Goal: Information Seeking & Learning: Learn about a topic

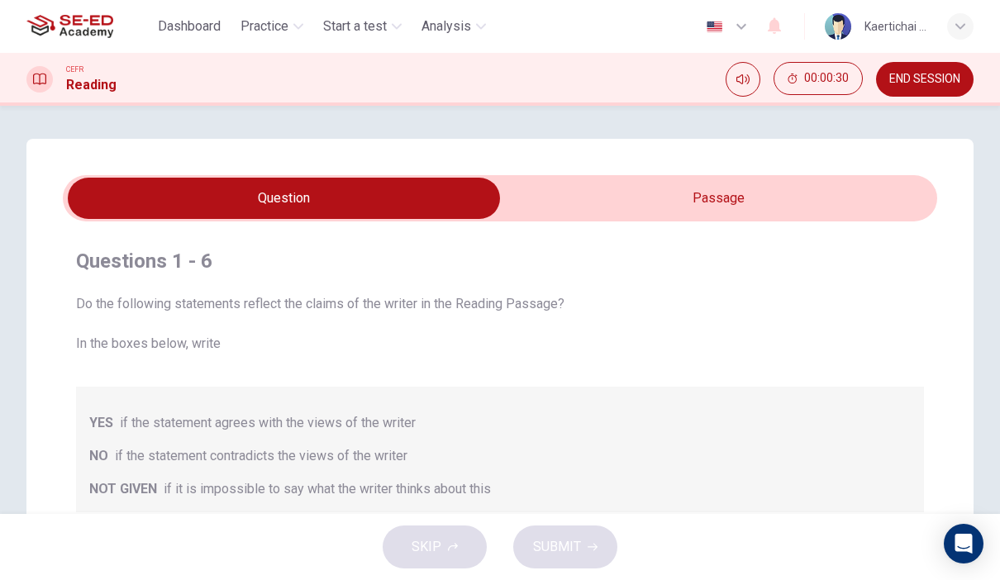
click at [553, 202] on input "checkbox" at bounding box center [283, 198] width 1311 height 41
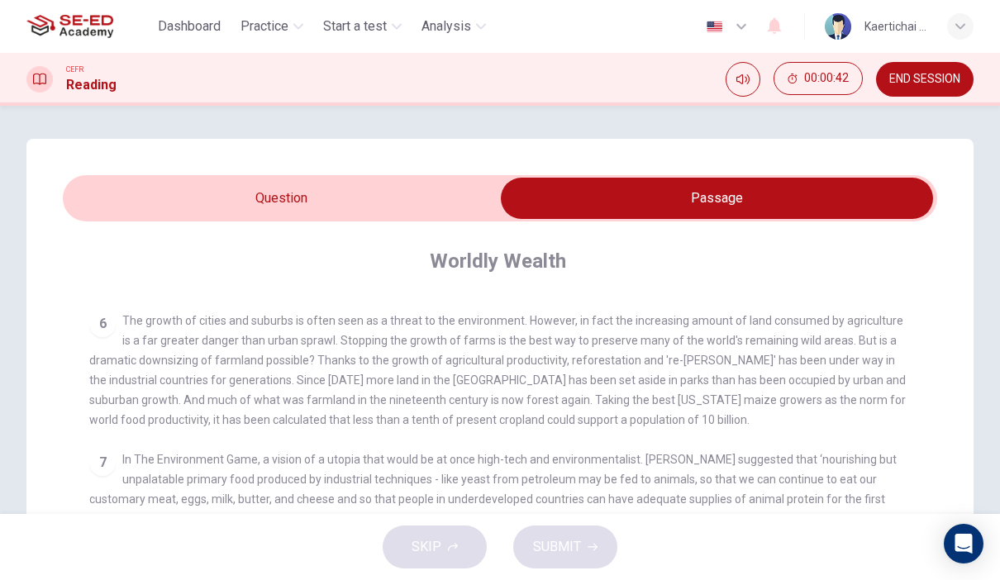
scroll to position [750, 0]
click at [132, 193] on input "checkbox" at bounding box center [716, 198] width 1311 height 41
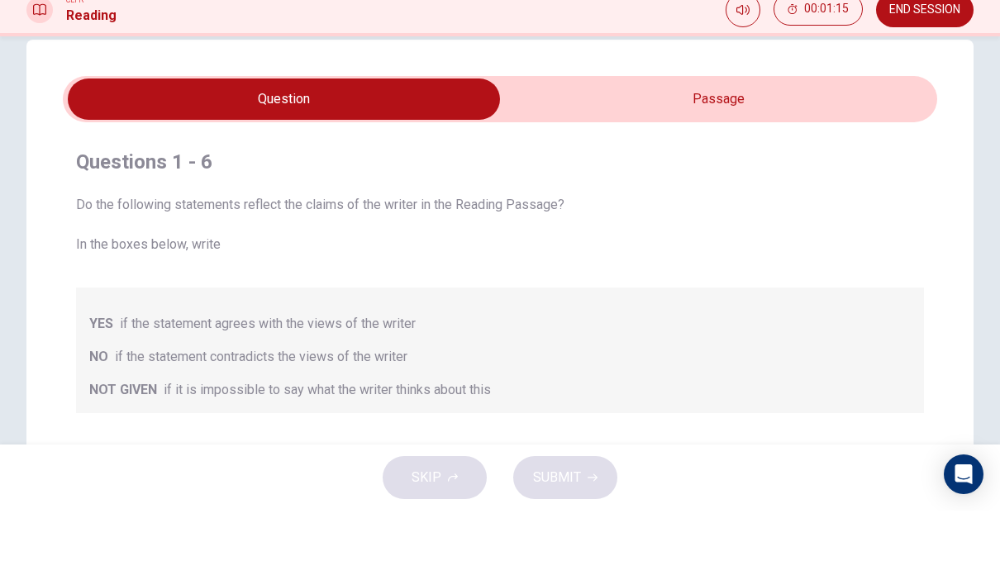
scroll to position [31, 0]
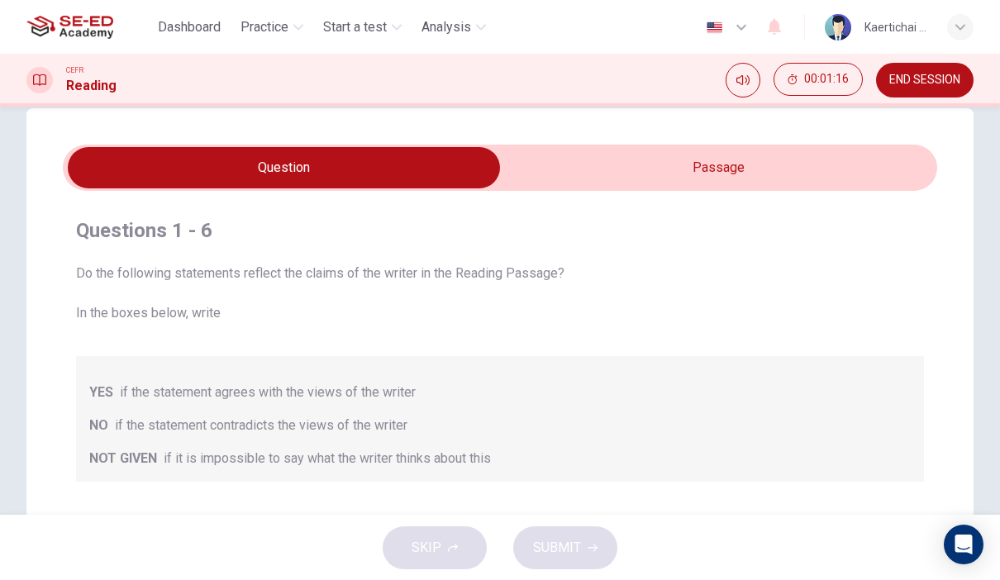
click at [798, 92] on button "00:01:16" at bounding box center [817, 78] width 89 height 33
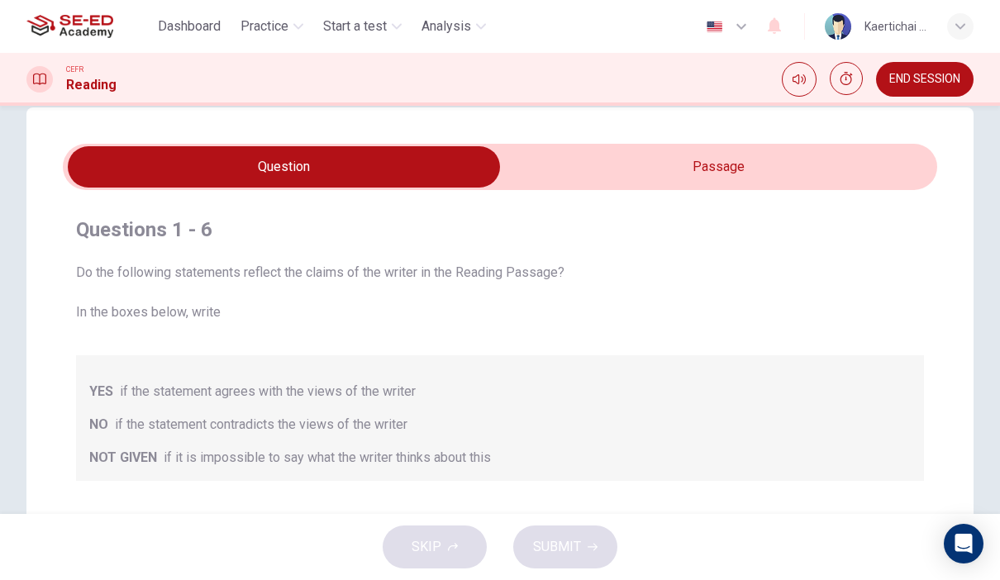
click at [830, 87] on div "Show" at bounding box center [846, 79] width 33 height 35
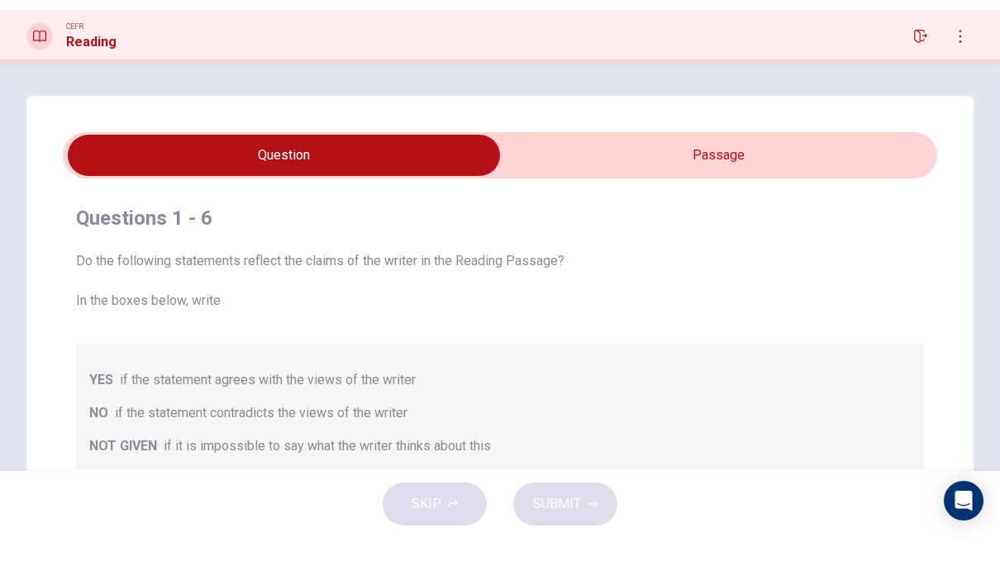
scroll to position [0, 0]
click at [761, 139] on div "Questions 1 - 6 Do the following statements reflect the claims of the writer in…" at bounding box center [499, 502] width 947 height 727
click at [739, 178] on input "checkbox" at bounding box center [283, 198] width 1311 height 41
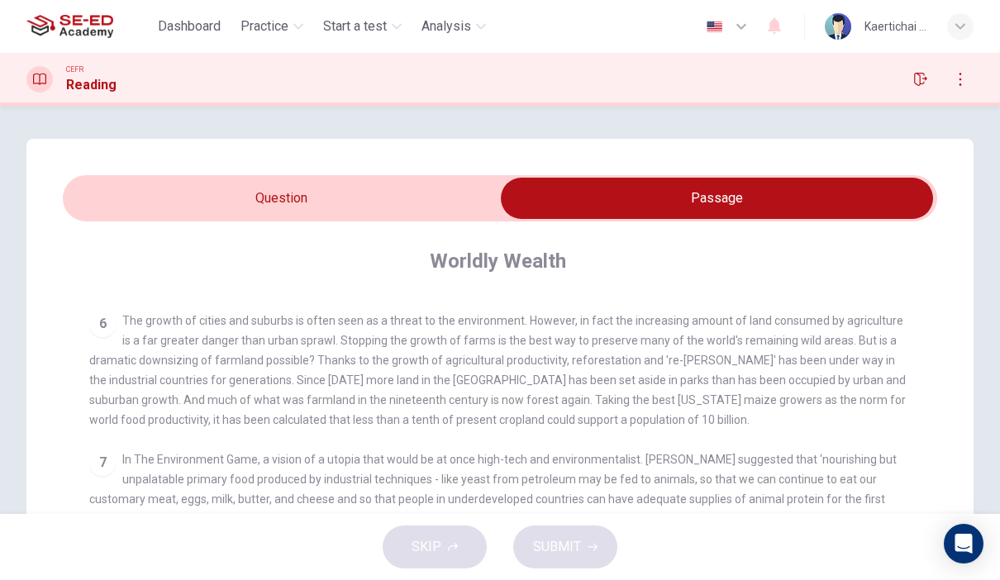
click at [403, 214] on input "checkbox" at bounding box center [716, 198] width 1311 height 41
checkbox input "false"
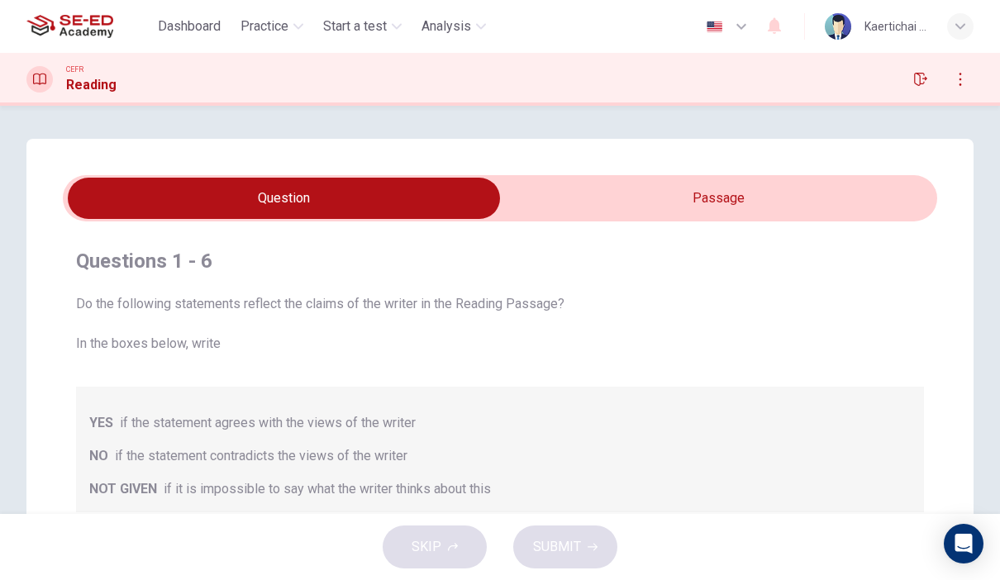
click at [953, 84] on icon "button" at bounding box center [959, 79] width 13 height 13
click at [958, 83] on icon "button" at bounding box center [959, 79] width 13 height 13
click at [922, 89] on button "button" at bounding box center [920, 79] width 26 height 26
